Goal: Information Seeking & Learning: Learn about a topic

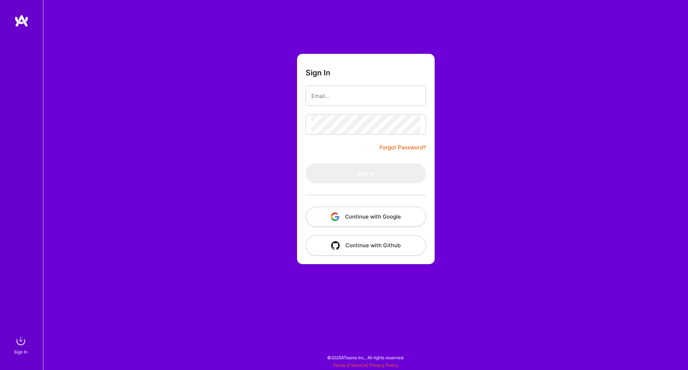
drag, startPoint x: 658, startPoint y: 148, endPoint x: 654, endPoint y: 148, distance: 4.3
click at [658, 148] on div "Sign In Forgot Password? Sign In Continue with Google Continue with Github" at bounding box center [365, 185] width 645 height 370
click at [0, 366] on nordpass-portal at bounding box center [0, 366] width 0 height 0
type input "[EMAIL_ADDRESS][PERSON_NAME][DOMAIN_NAME]"
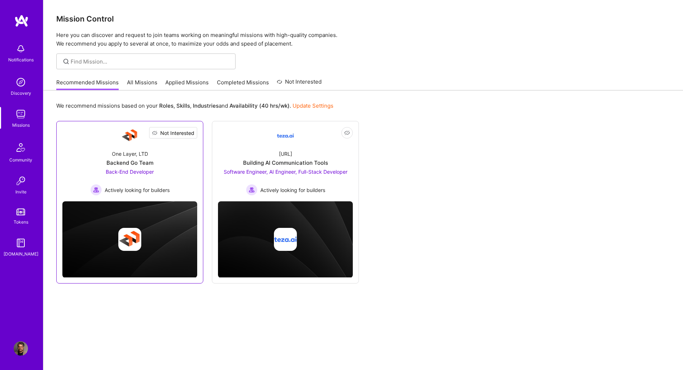
click at [189, 134] on span "Not Interested" at bounding box center [177, 133] width 34 height 8
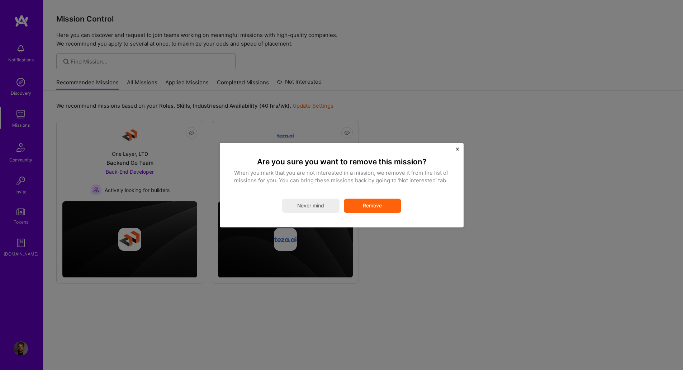
click at [377, 203] on button "Remove" at bounding box center [372, 205] width 57 height 14
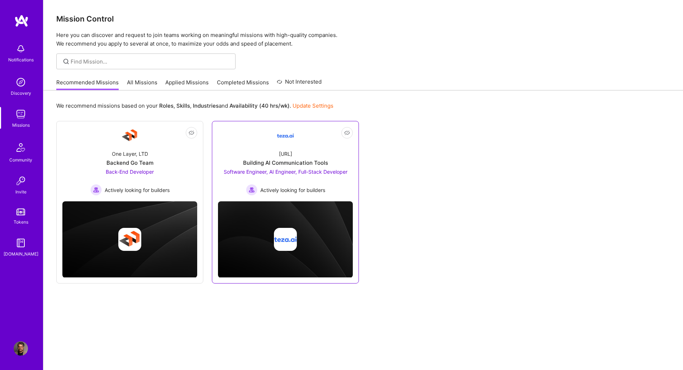
click at [298, 154] on div "[URL] Building AI Communication Tools Software Engineer, AI Engineer, Full-Stac…" at bounding box center [285, 169] width 135 height 51
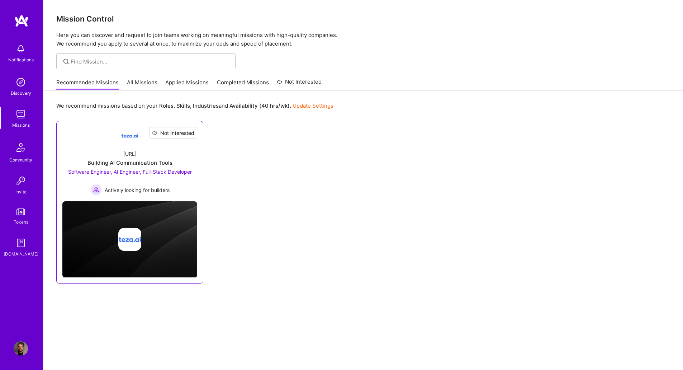
click at [190, 134] on span "Not Interested" at bounding box center [177, 133] width 34 height 8
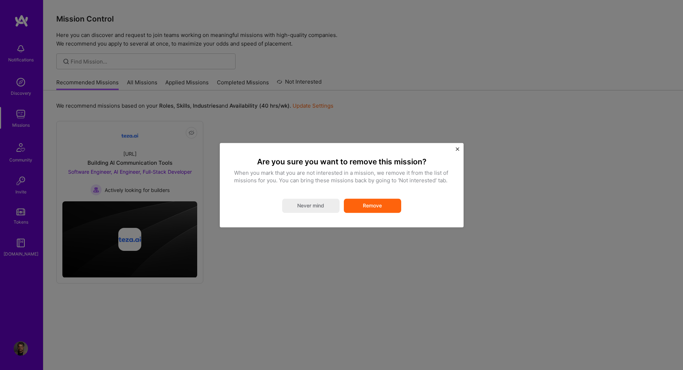
click at [363, 206] on button "Remove" at bounding box center [372, 205] width 57 height 14
